Goal: Transaction & Acquisition: Purchase product/service

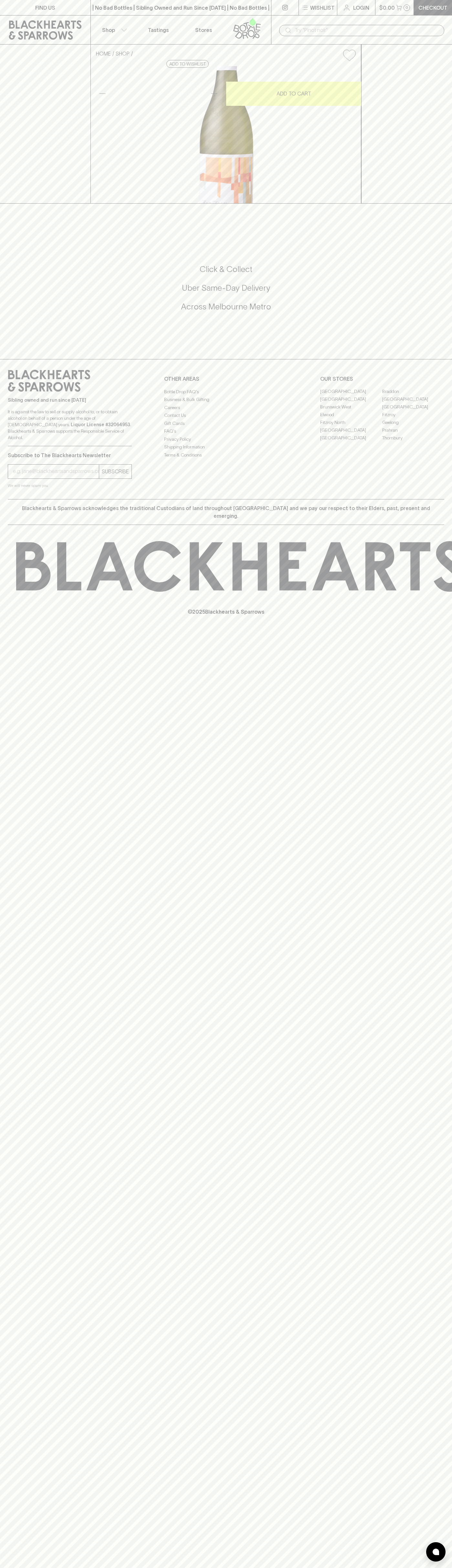
click at [444, 499] on div "Sibling owned and run since 2006 It is against the law to sell or supply alcoho…" at bounding box center [226, 429] width 452 height 140
click at [252, 1567] on html "FIND US | No Bad Bottles | Sibling Owned and Run Since 2006 | No Bad Bottles | …" at bounding box center [226, 784] width 452 height 1568
click at [9, 1477] on div "FIND US | No Bad Bottles | Sibling Owned and Run Since 2006 | No Bad Bottles | …" at bounding box center [226, 784] width 452 height 1568
